Goal: Task Accomplishment & Management: Use online tool/utility

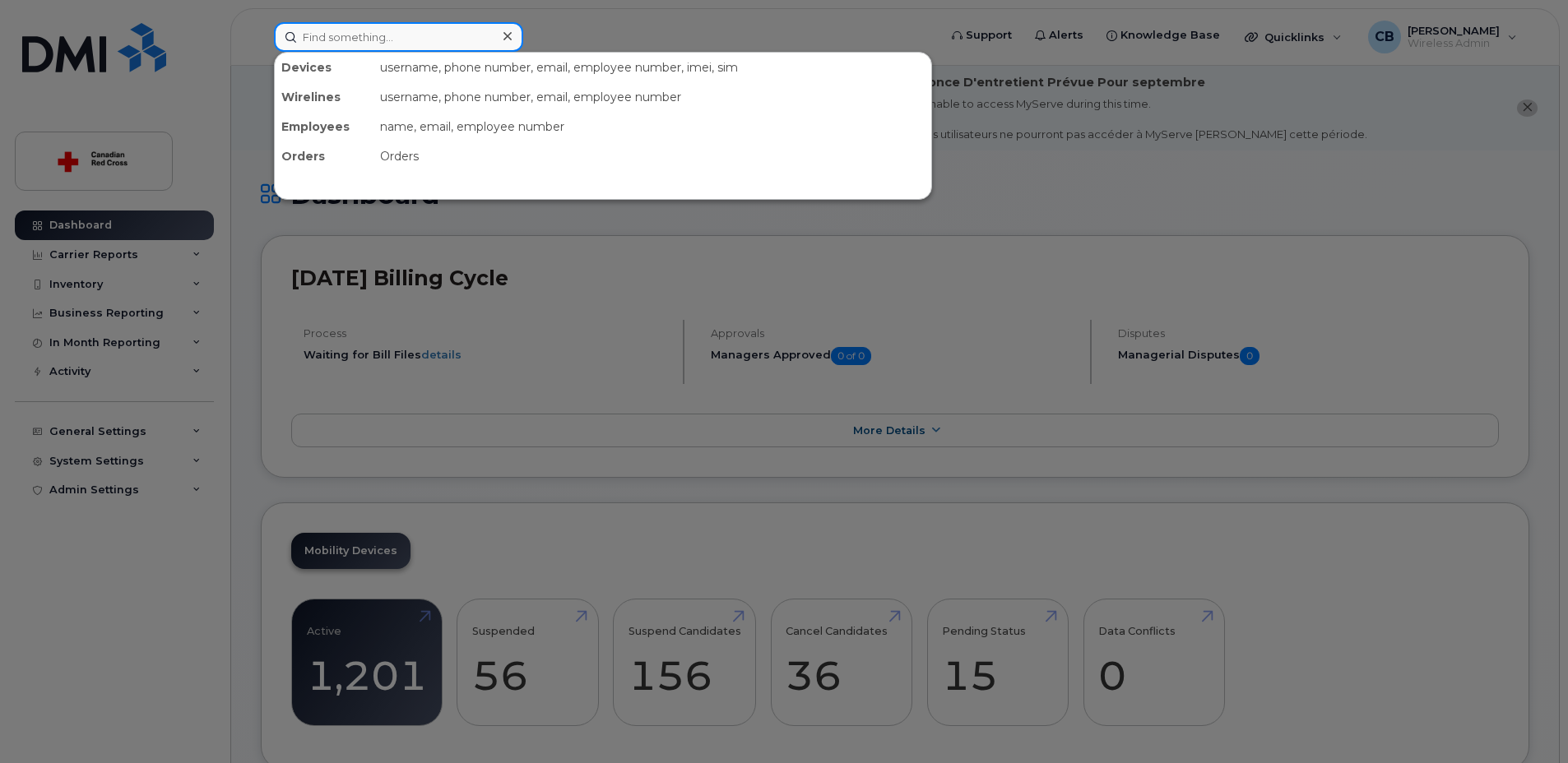
click at [358, 44] on input at bounding box center [398, 36] width 249 height 30
paste input "3065271980"
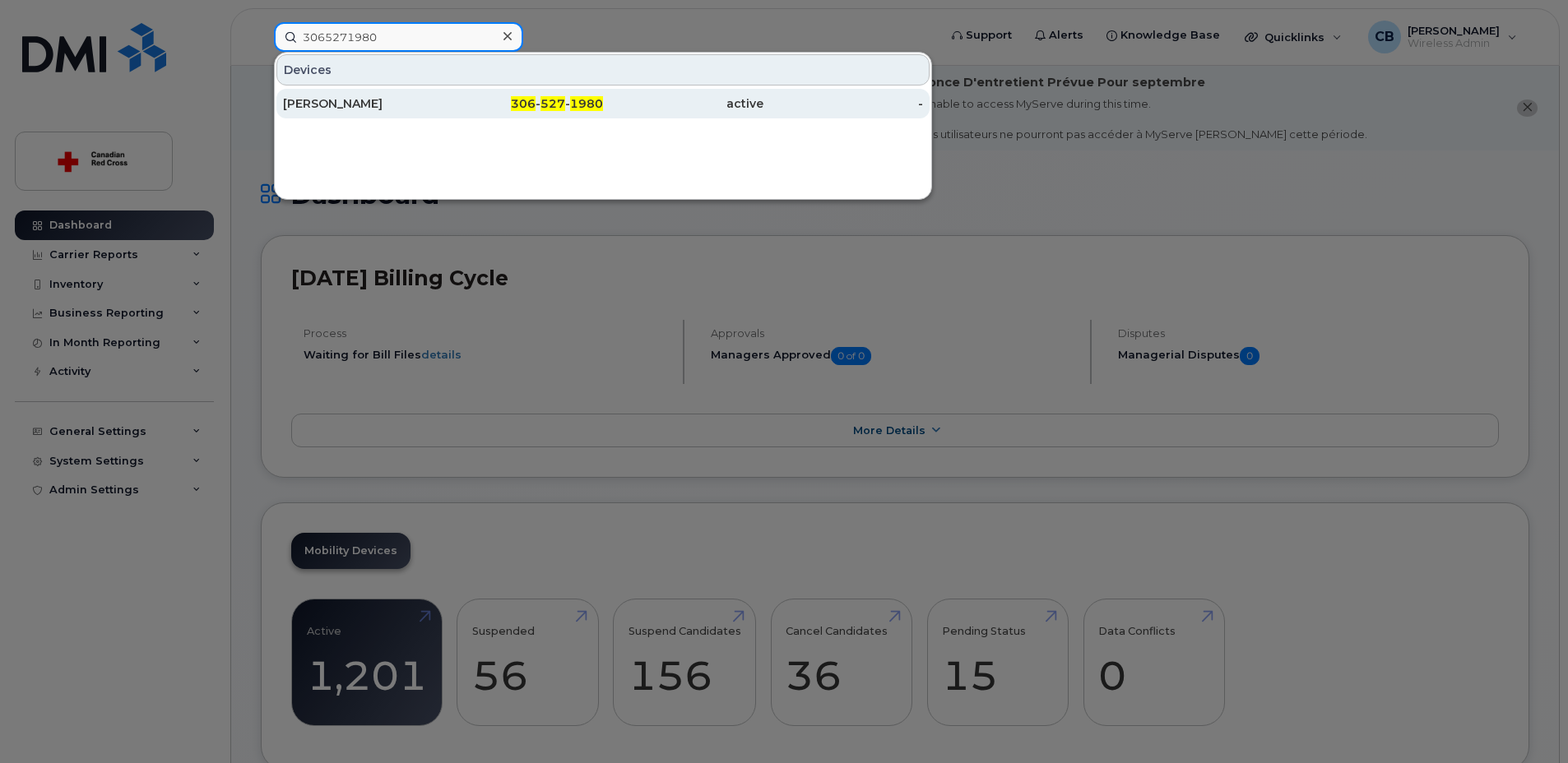
type input "3065271980"
click at [322, 102] on div "[PERSON_NAME]" at bounding box center [363, 103] width 160 height 16
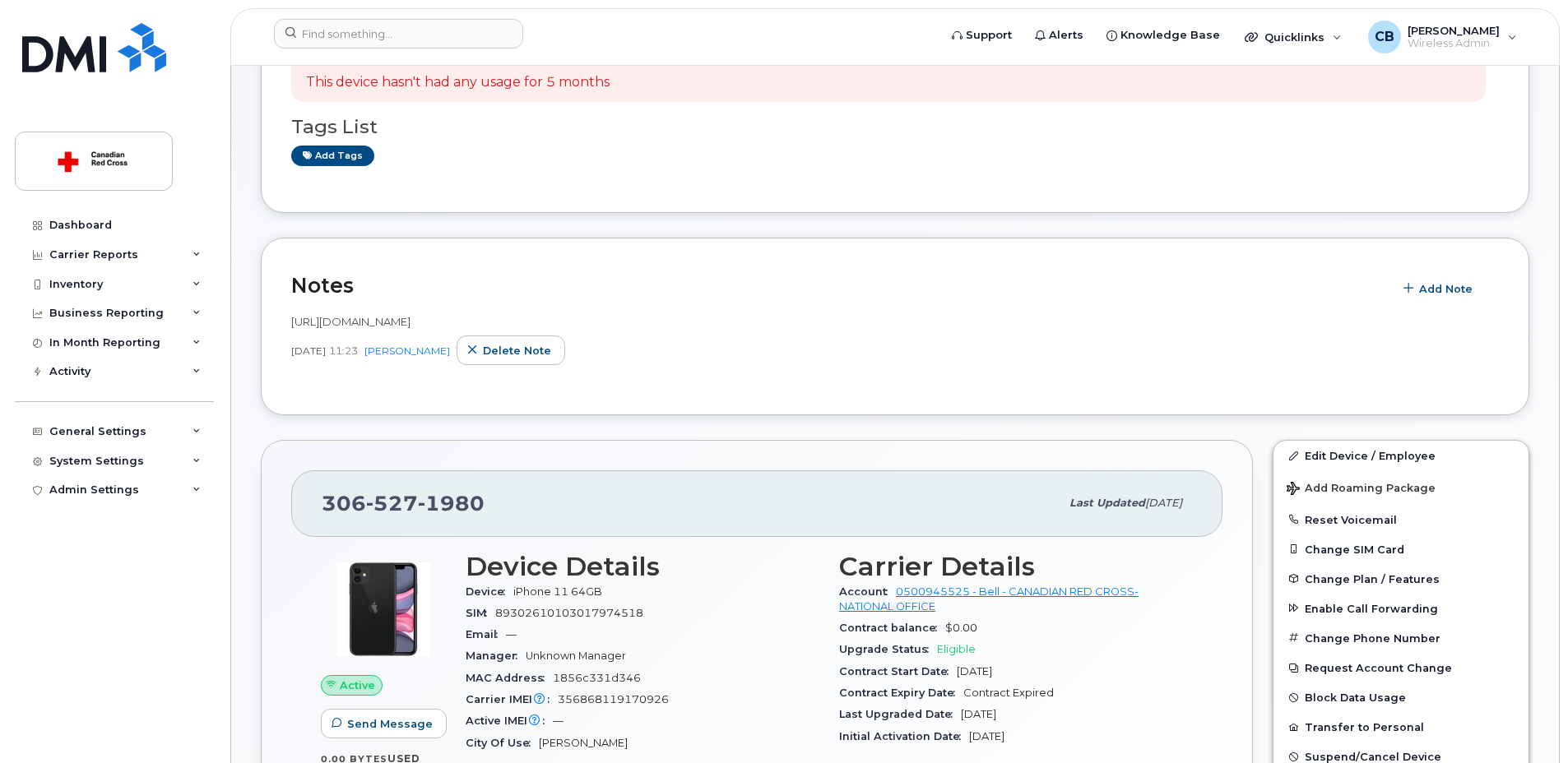
scroll to position [412, 0]
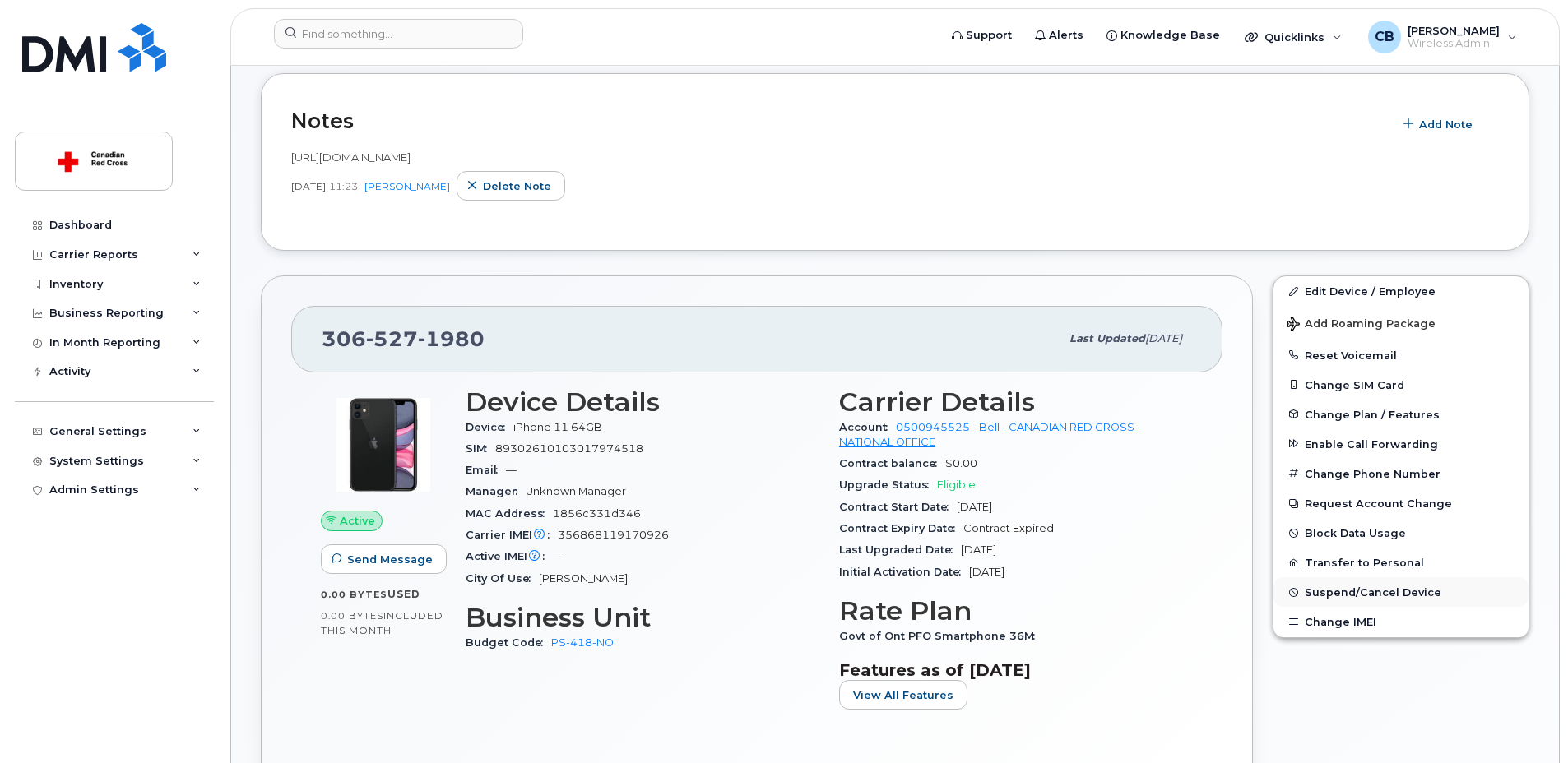
click at [1322, 593] on span "Suspend/Cancel Device" at bounding box center [1372, 592] width 136 height 13
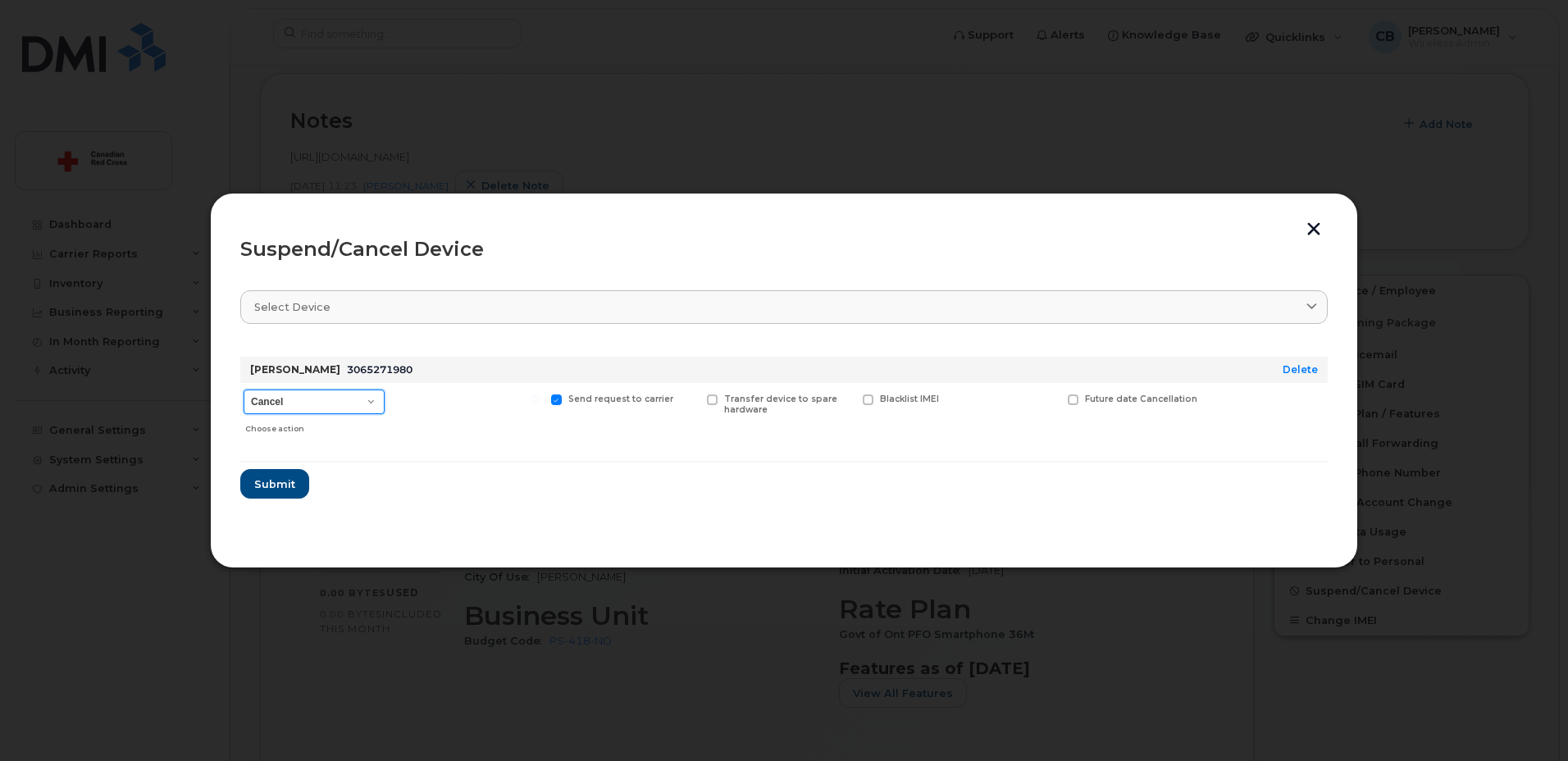
click at [285, 405] on select "Cancel Suspend - Extend Suspension Suspend - Reduced Rate Suspend - Full Rate S…" at bounding box center [313, 401] width 141 height 24
select select "[object Object]"
click at [243, 389] on select "Cancel Suspend - Extend Suspension Suspend - Reduced Rate Suspend - Full Rate S…" at bounding box center [313, 401] width 141 height 24
click at [271, 483] on span "Submit" at bounding box center [274, 484] width 41 height 15
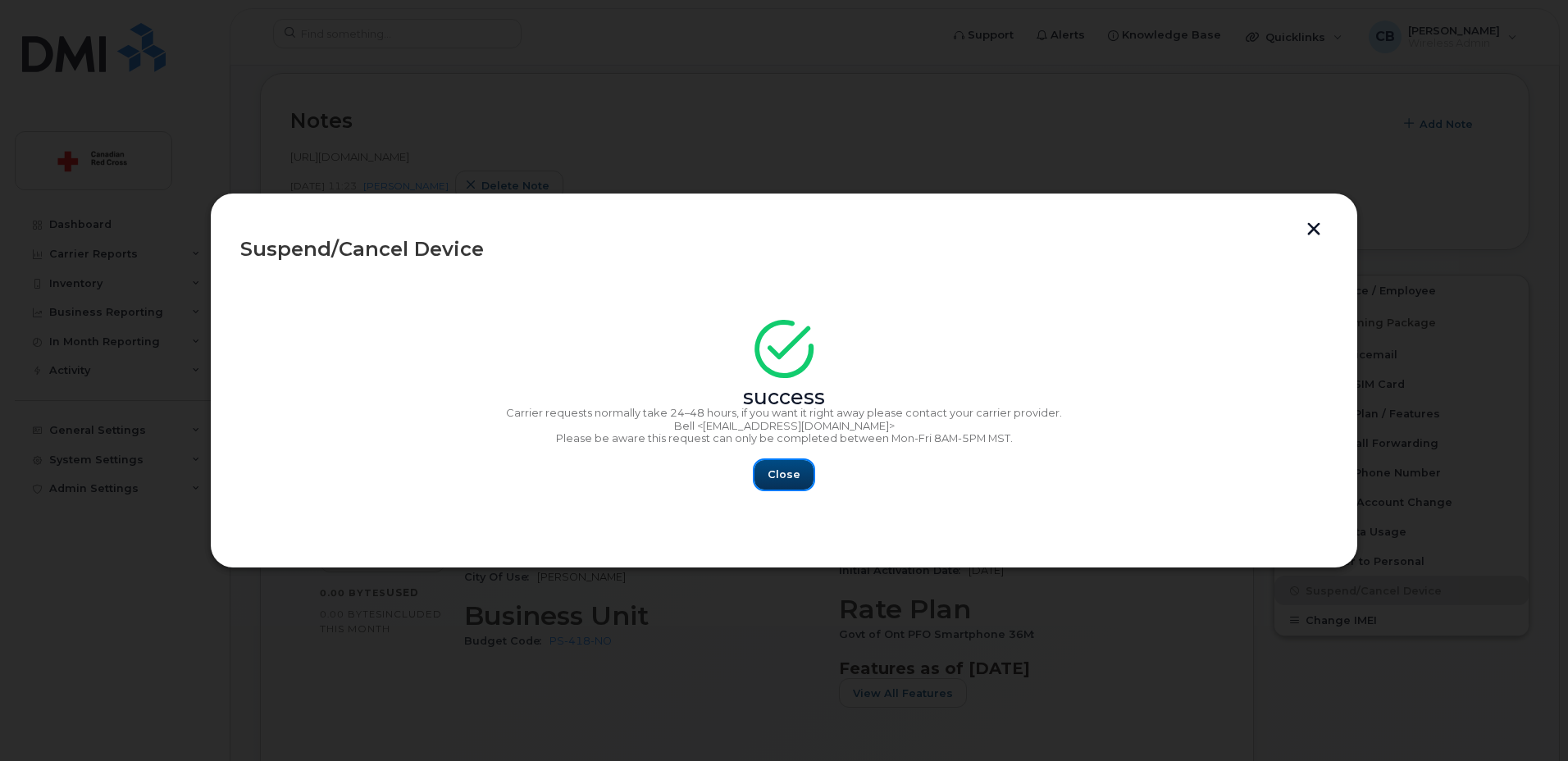
click at [784, 469] on span "Close" at bounding box center [784, 475] width 33 height 15
